Goal: Task Accomplishment & Management: Complete application form

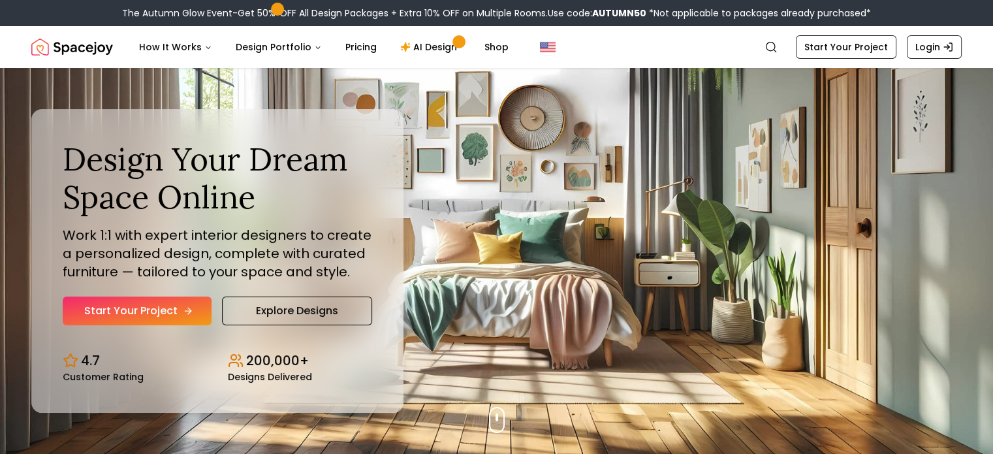
click at [149, 306] on link "Start Your Project" at bounding box center [137, 310] width 149 height 29
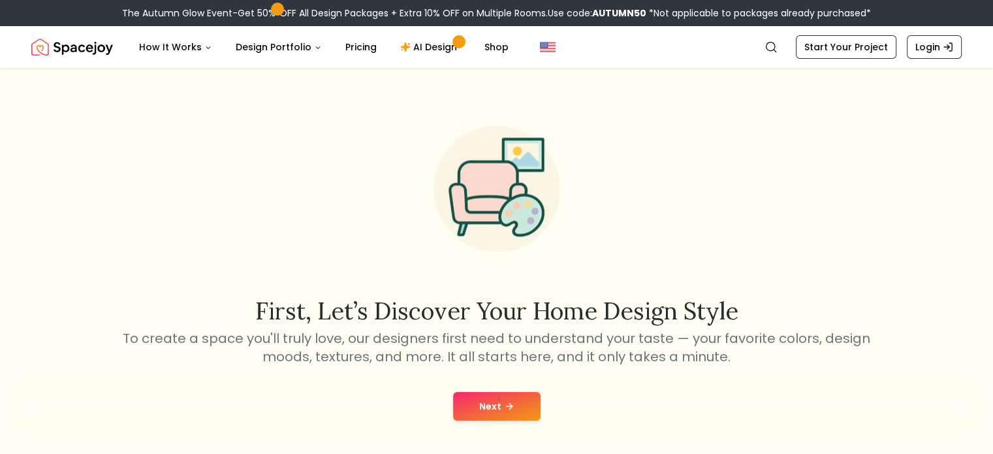
click at [514, 405] on button "Next" at bounding box center [496, 406] width 87 height 29
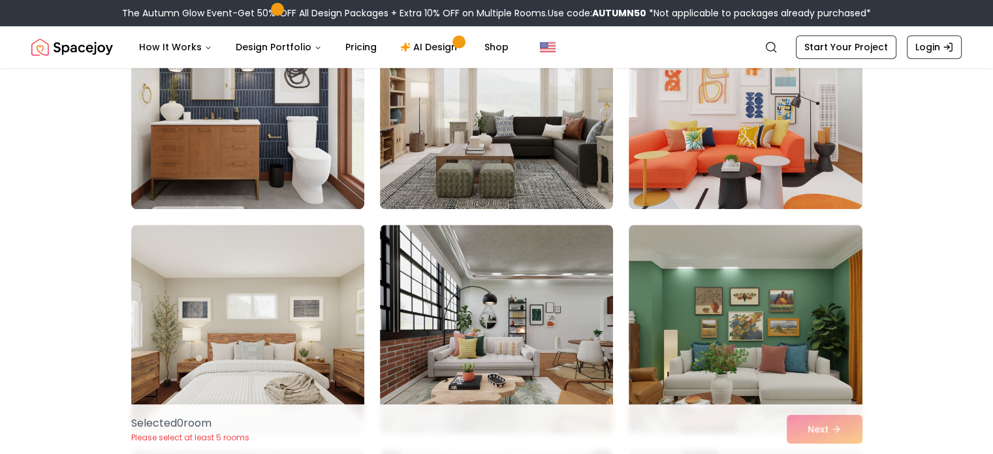
scroll to position [537, 0]
